Goal: Information Seeking & Learning: Understand process/instructions

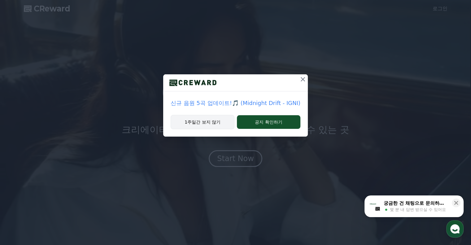
click at [189, 122] on button "1주일간 보지 않기" at bounding box center [202, 122] width 64 height 14
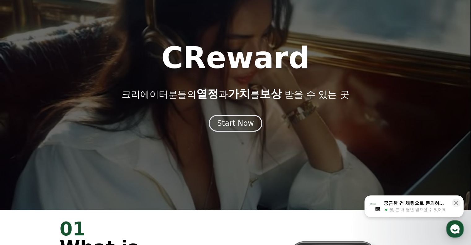
scroll to position [62, 0]
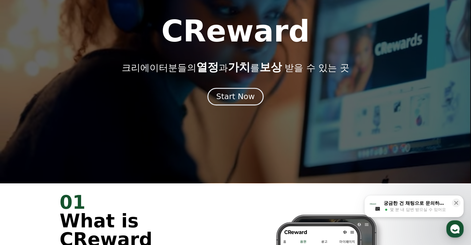
click at [241, 97] on div "Start Now" at bounding box center [235, 96] width 38 height 11
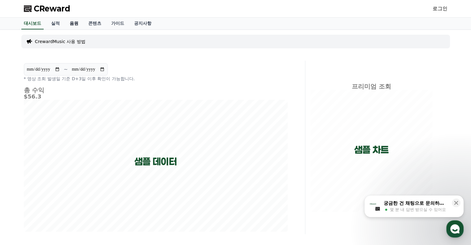
click at [72, 22] on link "음원" at bounding box center [74, 24] width 19 height 12
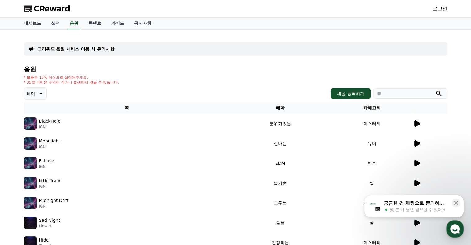
click at [413, 123] on icon at bounding box center [416, 123] width 7 height 7
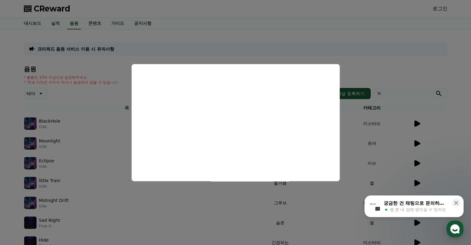
click at [5, 180] on button "close modal" at bounding box center [235, 122] width 471 height 245
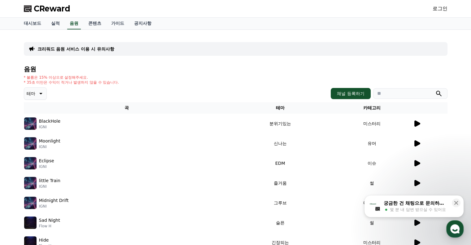
click at [34, 87] on div "테마" at bounding box center [35, 93] width 23 height 12
click at [37, 92] on icon at bounding box center [40, 93] width 7 height 7
click at [37, 132] on button "잔잔한" at bounding box center [34, 135] width 18 height 14
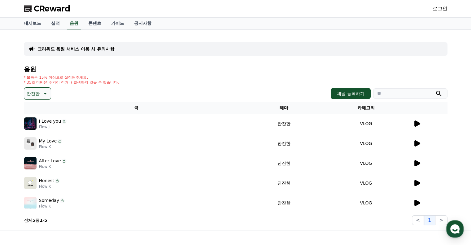
click at [417, 122] on icon at bounding box center [417, 123] width 6 height 6
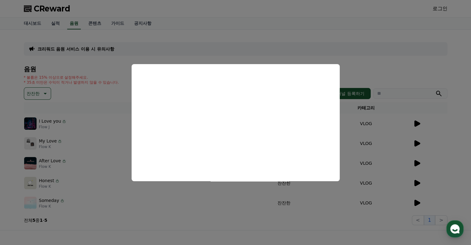
click at [420, 140] on button "close modal" at bounding box center [235, 122] width 471 height 245
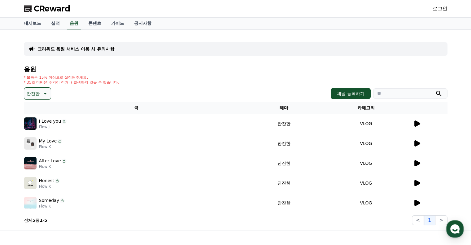
click at [420, 140] on icon at bounding box center [416, 143] width 7 height 7
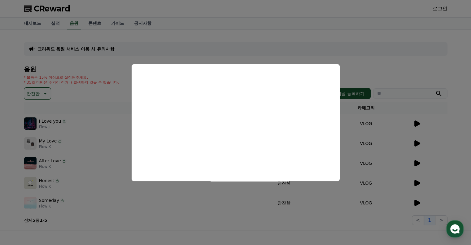
click at [416, 164] on button "close modal" at bounding box center [235, 122] width 471 height 245
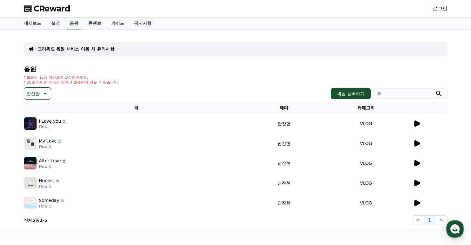
click at [416, 164] on icon at bounding box center [417, 163] width 6 height 6
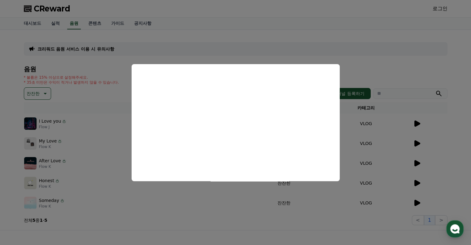
click at [418, 180] on button "close modal" at bounding box center [235, 122] width 471 height 245
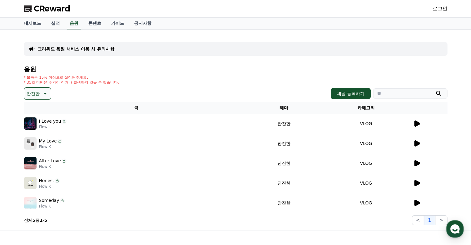
click at [418, 180] on icon at bounding box center [416, 182] width 7 height 7
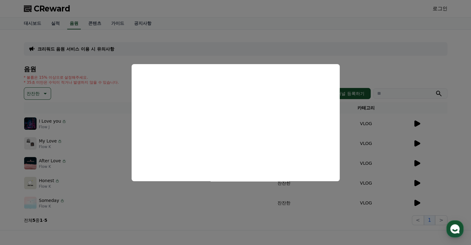
click at [421, 196] on button "close modal" at bounding box center [235, 122] width 471 height 245
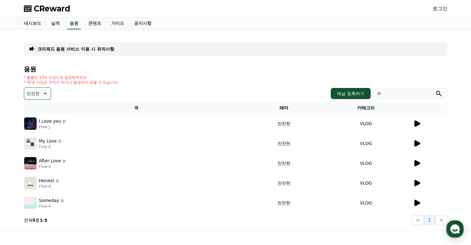
click at [418, 201] on icon at bounding box center [417, 203] width 6 height 6
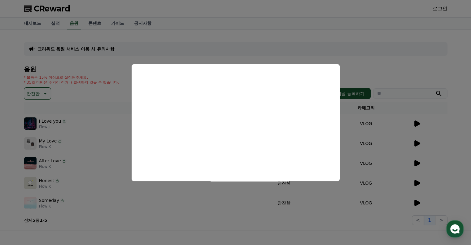
click at [0, 113] on button "close modal" at bounding box center [235, 122] width 471 height 245
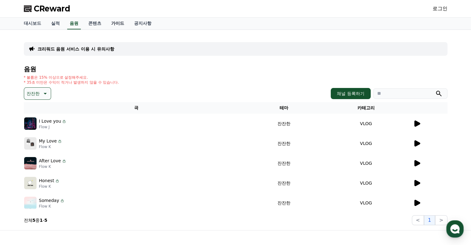
click at [111, 20] on link "가이드" at bounding box center [117, 24] width 23 height 12
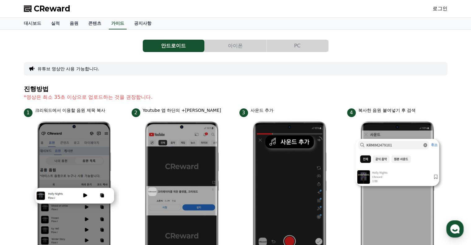
drag, startPoint x: 29, startPoint y: 95, endPoint x: 201, endPoint y: 95, distance: 172.7
click at [201, 95] on p "*영상은 최소 35초 이상으로 업로드하는 것을 권장합니다." at bounding box center [235, 96] width 423 height 7
click at [311, 45] on button "PC" at bounding box center [297, 46] width 62 height 12
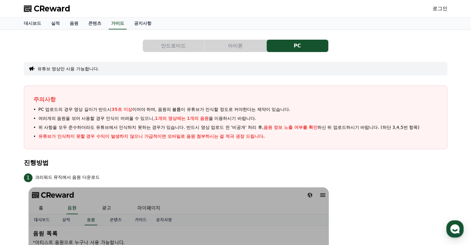
drag, startPoint x: 36, startPoint y: 108, endPoint x: 302, endPoint y: 106, distance: 266.1
click at [302, 106] on li "PC 업로드의 경우 영상 길이가 반드시 35초 이상 이어야 하며, 음원의 볼륨이 유튜브가 인식할 정도로 커야한다는 제약이 있습니다." at bounding box center [235, 109] width 404 height 6
click at [92, 120] on span "여러개의 음원을 섞어 사용할 경우 인식이 어려울 수 있으니, 1개의 영상에는 1개의 음원 을 이용하시기 바랍니다." at bounding box center [147, 118] width 218 height 6
drag, startPoint x: 62, startPoint y: 120, endPoint x: 253, endPoint y: 117, distance: 191.6
click at [253, 117] on span "여러개의 음원을 섞어 사용할 경우 인식이 어려울 수 있으니, 1개의 영상에는 1개의 음원 을 이용하시기 바랍니다." at bounding box center [147, 118] width 218 height 6
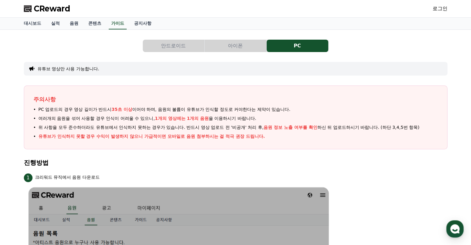
click at [253, 117] on span "여러개의 음원을 섞어 사용할 경우 인식이 어려울 수 있으니, 1개의 영상에는 1개의 음원 을 이용하시기 바랍니다." at bounding box center [147, 118] width 218 height 6
drag, startPoint x: 114, startPoint y: 124, endPoint x: 212, endPoint y: 123, distance: 98.1
click at [212, 123] on ul "PC 업로드의 경우 영상 길이가 반드시 35초 이상 이어야 하며, 음원의 볼륨이 유튜브가 인식할 정도로 커야한다는 제약이 있습니다. 여러개의 …" at bounding box center [235, 122] width 404 height 33
click at [181, 50] on button "안드로이드" at bounding box center [174, 46] width 62 height 12
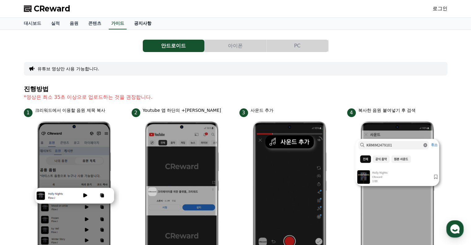
click at [137, 21] on link "공지사항" at bounding box center [142, 24] width 27 height 12
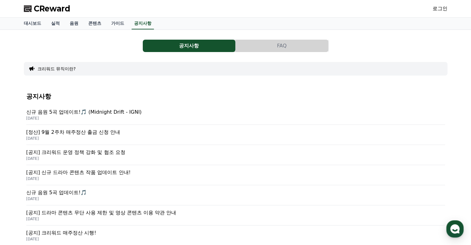
click at [108, 154] on p "[공지] 크리워드 운영 정책 강화 및 협조 요청" at bounding box center [235, 152] width 418 height 7
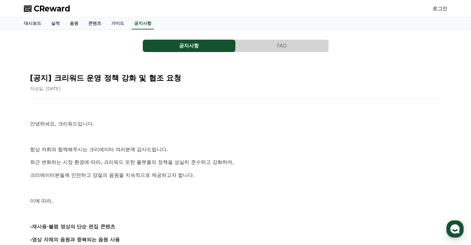
drag, startPoint x: 209, startPoint y: 154, endPoint x: 244, endPoint y: 172, distance: 39.9
click at [244, 172] on p "크리에이터분들께 안전하고 양질의 음원을 지속적으로 제공하고자 합니다." at bounding box center [235, 175] width 411 height 8
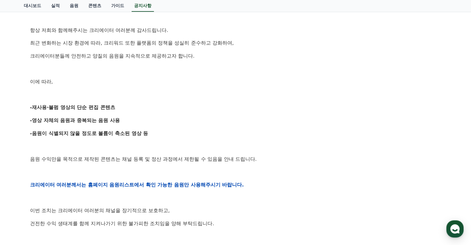
scroll to position [124, 0]
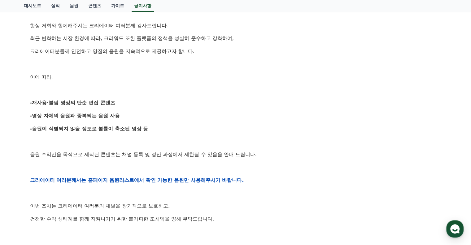
drag, startPoint x: 38, startPoint y: 102, endPoint x: 132, endPoint y: 134, distance: 99.1
click at [132, 134] on div "안녕하세요, 크리워드입니다. 항상 저희와 함께해주시는 크리에이터 여러분께 감사드립니다. 최근 변화하는 시장 환경에 따라, 크리워드 또한 플랫폼…" at bounding box center [235, 180] width 411 height 394
drag, startPoint x: 37, startPoint y: 155, endPoint x: 239, endPoint y: 149, distance: 202.1
click at [239, 149] on div "안녕하세요, 크리워드입니다. 항상 저희와 함께해주시는 크리에이터 여러분께 감사드립니다. 최근 변화하는 시장 환경에 따라, 크리워드 또한 플랫폼…" at bounding box center [235, 180] width 411 height 394
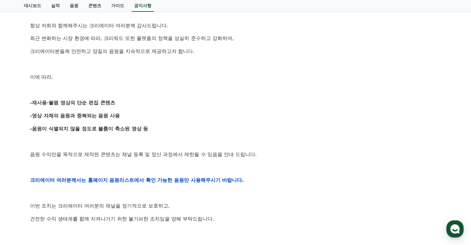
click at [240, 149] on div "안녕하세요, 크리워드입니다. 항상 저희와 함께해주시는 크리에이터 여러분께 감사드립니다. 최근 변화하는 시장 환경에 따라, 크리워드 또한 플랫폼…" at bounding box center [235, 180] width 411 height 394
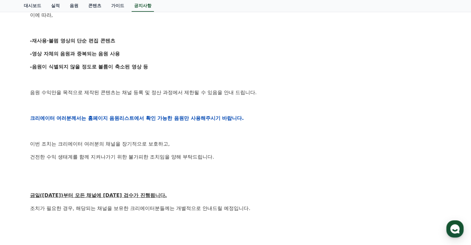
scroll to position [309, 0]
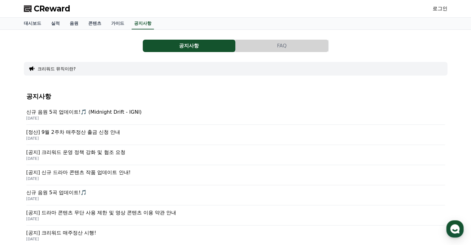
click at [94, 132] on p "[정산] 9월 2주차 매주정산 출금 신청 안내" at bounding box center [235, 131] width 418 height 7
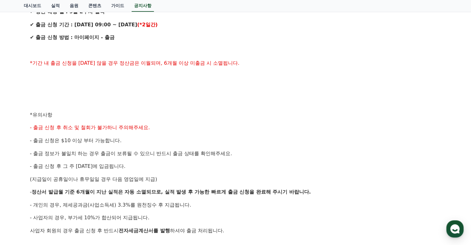
scroll to position [186, 0]
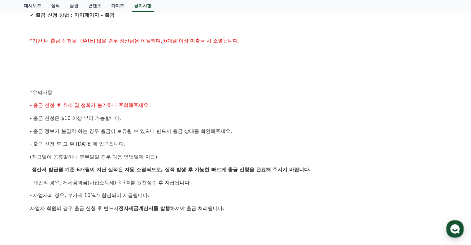
drag, startPoint x: 33, startPoint y: 117, endPoint x: 243, endPoint y: 127, distance: 209.4
click at [243, 127] on div "안녕하세요, 크리워드입니다. 크리워드의 매주정산 9월 2주차 출금 신청 안내드립니다. ✔ 정산 해당 월 : 9월 2주차 실적 ✔ 출금 신청 기…" at bounding box center [235, 99] width 411 height 356
click at [243, 127] on p "- 출금 정보가 불일치 하는 경우 출금이 보류될 수 있으니 반드시 출금 상태를 확인해주세요." at bounding box center [235, 131] width 411 height 8
